Goal: Communication & Community: Participate in discussion

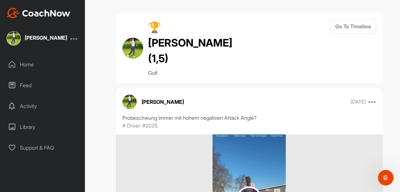
scroll to position [15275, 0]
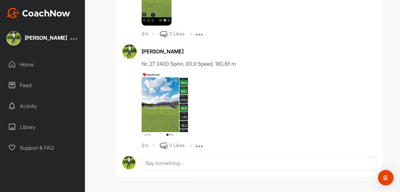
scroll to position [15498, 0]
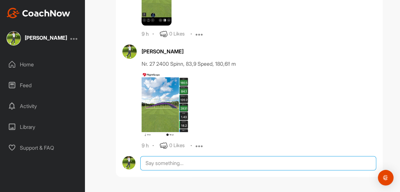
click at [144, 164] on textarea at bounding box center [258, 163] width 236 height 14
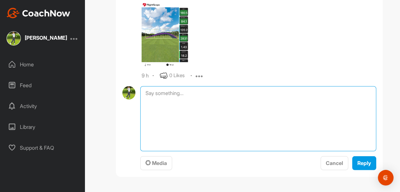
scroll to position [15568, 0]
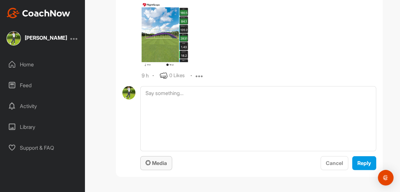
click at [153, 165] on span "Media" at bounding box center [156, 163] width 21 height 7
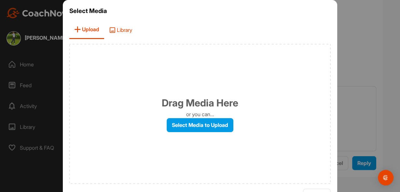
click at [122, 30] on span "Library" at bounding box center [120, 30] width 33 height 19
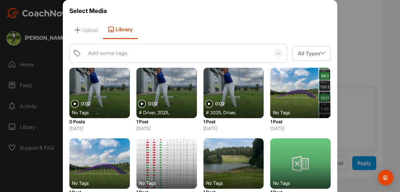
click at [103, 88] on div at bounding box center [99, 93] width 61 height 50
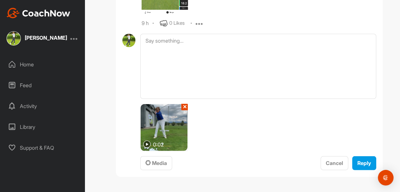
scroll to position [15620, 0]
click at [145, 145] on img at bounding box center [146, 144] width 7 height 7
click at [183, 107] on button "✕" at bounding box center [184, 107] width 7 height 7
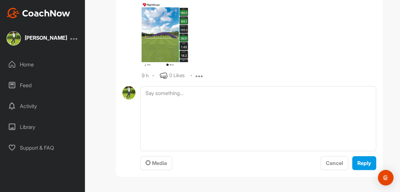
scroll to position [15568, 0]
click at [151, 165] on span "Media" at bounding box center [156, 163] width 21 height 7
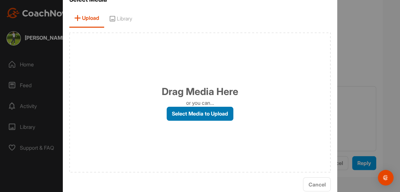
scroll to position [21, 0]
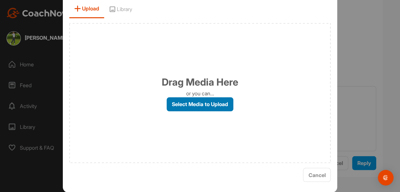
click at [212, 107] on label "Select Media to Upload" at bounding box center [200, 104] width 67 height 14
click at [0, 0] on input "Select Media to Upload" at bounding box center [0, 0] width 0 height 0
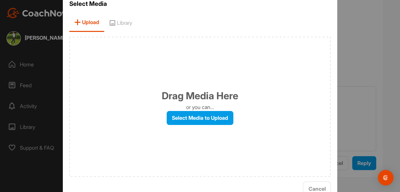
scroll to position [0, 0]
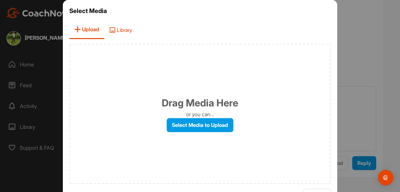
click at [121, 29] on span "Library" at bounding box center [120, 30] width 33 height 19
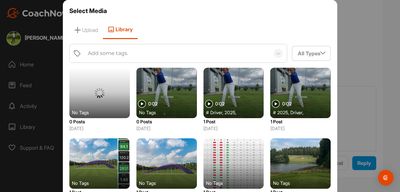
click at [105, 94] on div at bounding box center [99, 93] width 61 height 50
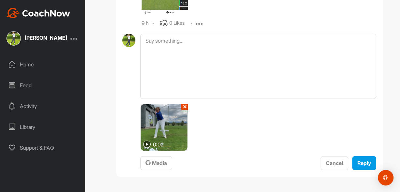
scroll to position [15620, 0]
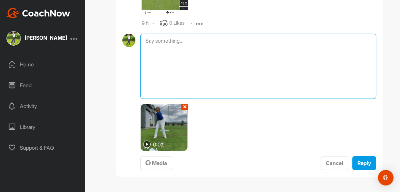
click at [165, 40] on textarea at bounding box center [258, 66] width 236 height 65
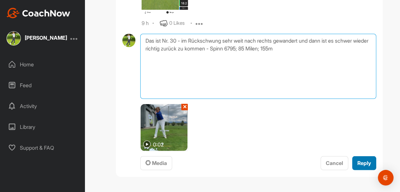
type textarea "Das ist Nr. 30 - im Rückschwung sehr weit nach rechts gewandert und dann ist es…"
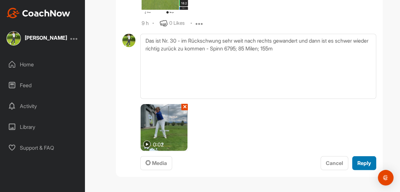
click at [362, 163] on span "Reply" at bounding box center [365, 163] width 14 height 7
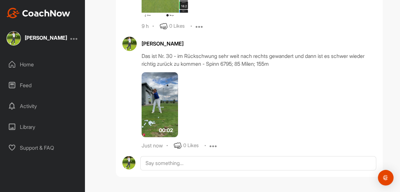
scroll to position [15618, 0]
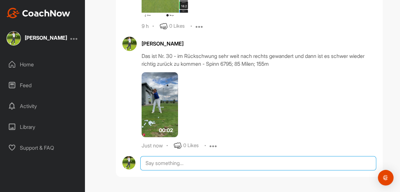
click at [151, 164] on textarea at bounding box center [258, 163] width 236 height 14
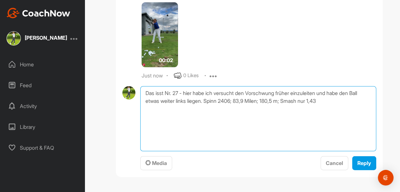
scroll to position [15687, 0]
type textarea "Das isst Nr. 27 - hier habe ich versucht den Vorschwung früher einzuleiten und …"
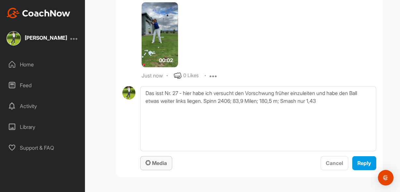
click at [154, 165] on span "Media" at bounding box center [156, 163] width 21 height 7
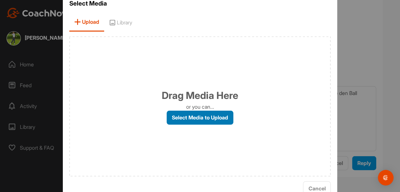
scroll to position [21, 0]
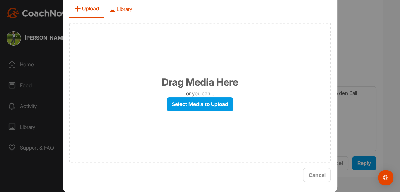
drag, startPoint x: 124, startPoint y: 7, endPoint x: 125, endPoint y: 15, distance: 8.6
click at [124, 7] on span "Library" at bounding box center [120, 9] width 33 height 19
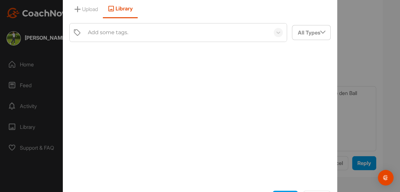
scroll to position [21, 0]
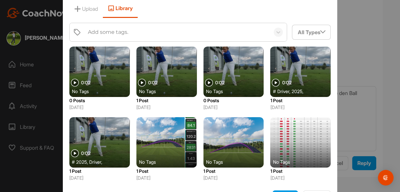
click at [89, 68] on div at bounding box center [99, 72] width 61 height 50
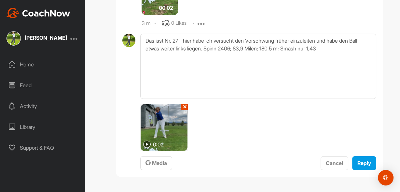
scroll to position [15740, 0]
click at [362, 163] on span "Reply" at bounding box center [365, 163] width 14 height 7
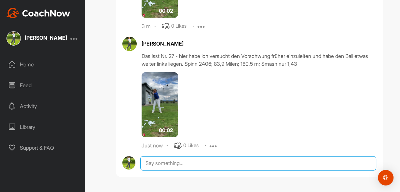
click at [160, 164] on textarea at bounding box center [258, 163] width 236 height 14
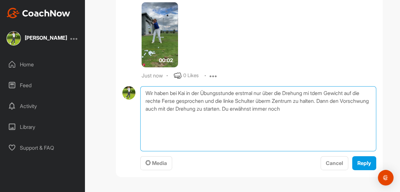
click at [322, 151] on textarea "Wir haben bei Kai in der Übungsstunde erstmal nur über die Drehung mi tdem Gewi…" at bounding box center [258, 118] width 236 height 65
drag, startPoint x: 258, startPoint y: 175, endPoint x: 319, endPoint y: 177, distance: 60.9
click at [319, 151] on textarea "Wir haben bei Kai in der Übungsstunde erstmal nur über die Drehung mit dem Gewi…" at bounding box center [258, 118] width 236 height 65
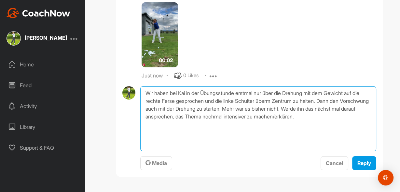
click at [220, 151] on textarea "Wir haben bei Kai in der Übungsstunde erstmal nur über die Drehung mit dem Gewi…" at bounding box center [258, 118] width 236 height 65
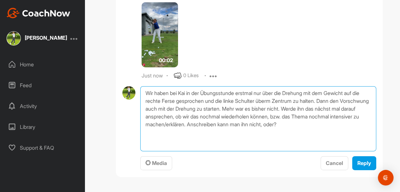
click at [340, 151] on textarea "Wir haben bei Kai in der Übungsstunde erstmal nur über die Drehung mit dem Gewi…" at bounding box center [258, 118] width 236 height 65
type textarea "Wir haben bei Kai in der Übungsstunde erstmal nur über die Drehung mit dem Gewi…"
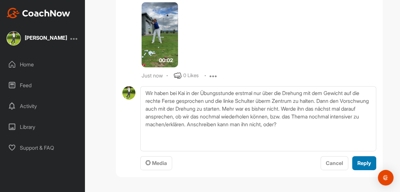
click at [360, 166] on span "Reply" at bounding box center [365, 163] width 14 height 7
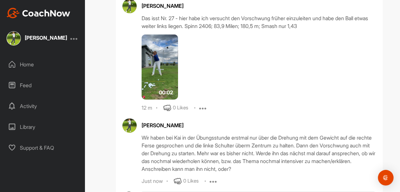
scroll to position [15811, 0]
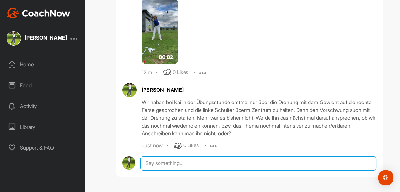
click at [176, 160] on textarea at bounding box center [258, 163] width 236 height 14
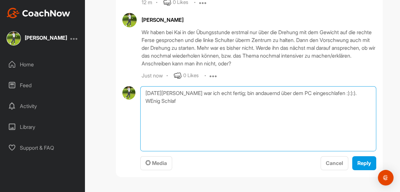
click at [352, 151] on textarea "[DATE][PERSON_NAME] war ich echt fertig; bin andauernd über dem PC eingeschlafe…" at bounding box center [258, 118] width 236 height 65
click at [161, 151] on textarea "[DATE][PERSON_NAME] war ich echt fertig; bin andauernd über dem PC eingeschlafe…" at bounding box center [258, 118] width 236 height 65
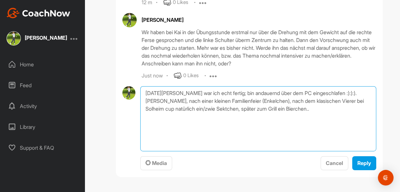
click at [193, 151] on textarea "[DATE][PERSON_NAME] war ich echt fertig; bin andauernd über dem PC eingeschlafe…" at bounding box center [258, 118] width 236 height 65
click at [302, 151] on textarea "[DATE][PERSON_NAME] war ich echt fertig; bin andauernd über dem PC eingeschlafe…" at bounding box center [258, 118] width 236 height 65
click at [176, 151] on textarea "[DATE][PERSON_NAME] war ich echt fertig; bin andauernd über dem PC eingeschlafe…" at bounding box center [258, 118] width 236 height 65
click at [306, 151] on textarea "[DATE] Abend war ich echt fertig; bin andauernd über dem PC eingeschlafen :):):…" at bounding box center [258, 118] width 236 height 65
click at [175, 151] on textarea "[DATE] Abend war ich echt fertig; bin andauernd über dem PC eingeschlafen :):):…" at bounding box center [258, 118] width 236 height 65
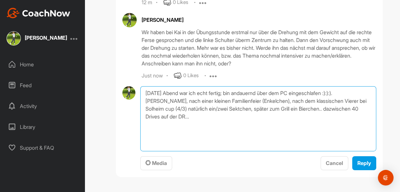
scroll to position [15863, 0]
click at [207, 135] on textarea "[DATE] Abend war ich echt fertig; bin andauernd über dem PC eingeschlafen :):):…" at bounding box center [258, 118] width 236 height 65
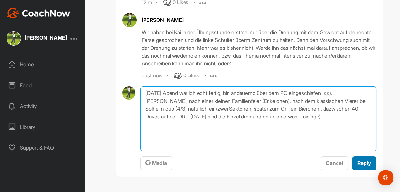
type textarea "[DATE] Abend war ich echt fertig; bin andauernd über dem PC eingeschlafen :):):…"
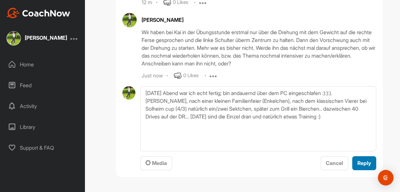
click at [361, 166] on span "Reply" at bounding box center [365, 163] width 14 height 7
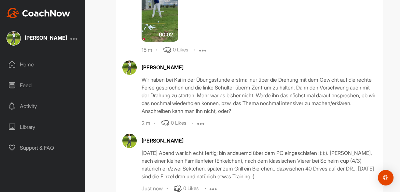
scroll to position [15732, 0]
